Goal: Navigation & Orientation: Find specific page/section

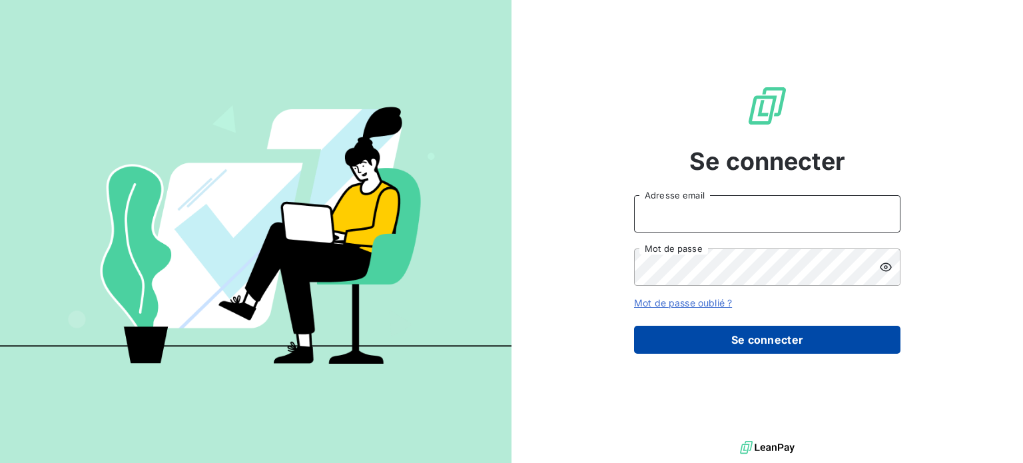
type input "[EMAIL_ADDRESS][DOMAIN_NAME]"
click at [707, 335] on button "Se connecter" at bounding box center [767, 340] width 266 height 28
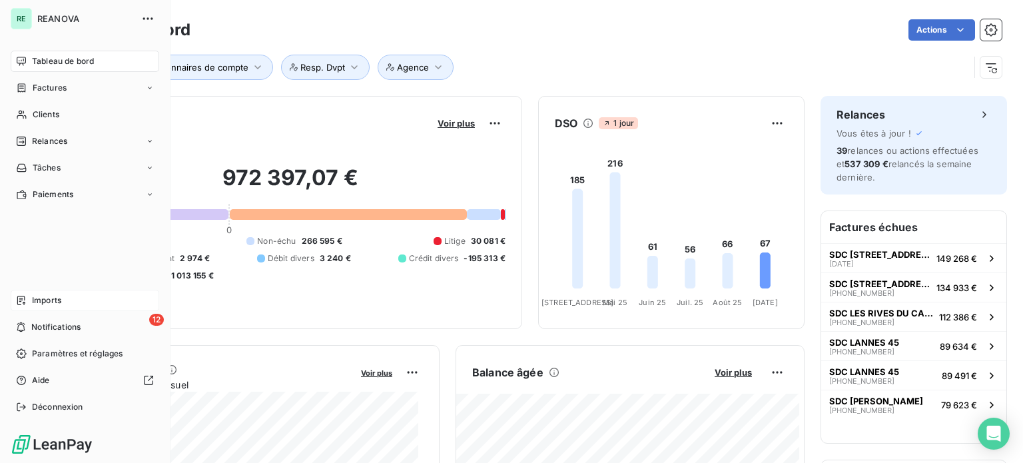
click at [59, 291] on div "Imports" at bounding box center [85, 300] width 148 height 21
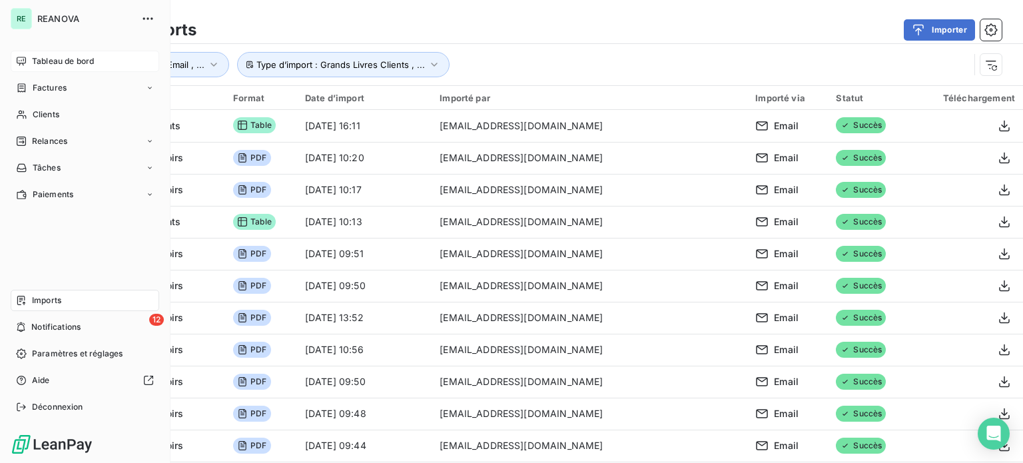
click at [57, 62] on span "Tableau de bord" at bounding box center [63, 61] width 62 height 12
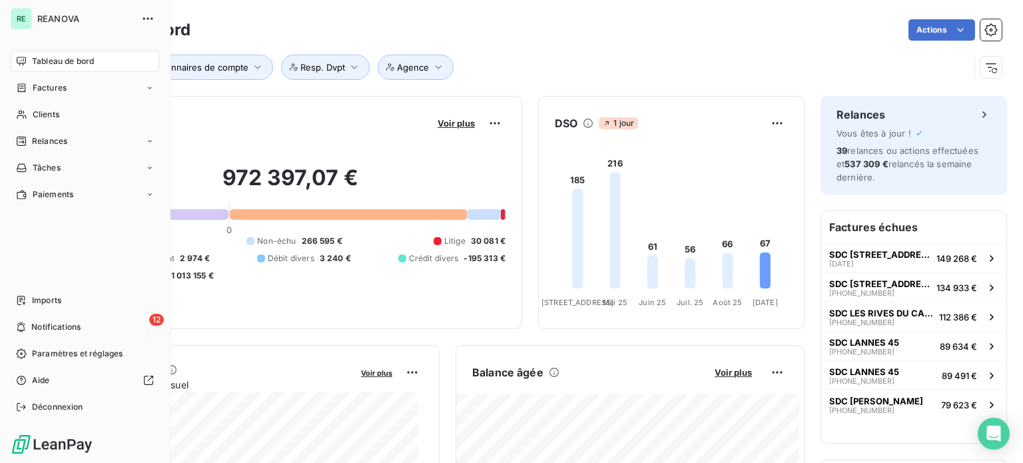
click at [59, 59] on span "Tableau de bord" at bounding box center [63, 61] width 62 height 12
